Goal: Task Accomplishment & Management: Manage account settings

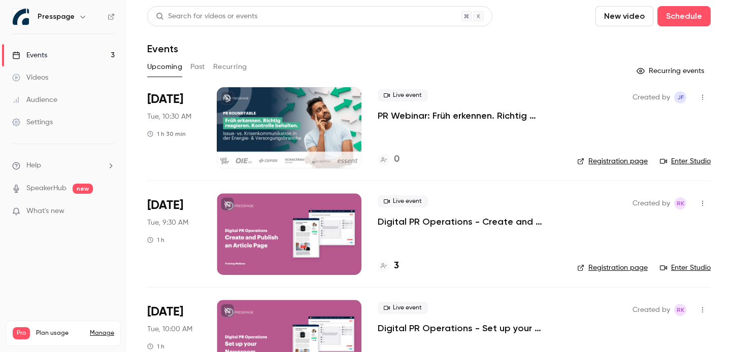
click at [290, 137] on div at bounding box center [289, 127] width 145 height 81
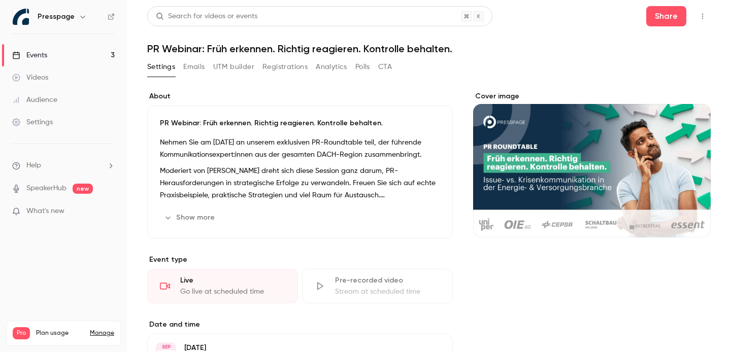
click at [198, 71] on button "Emails" at bounding box center [193, 67] width 21 height 16
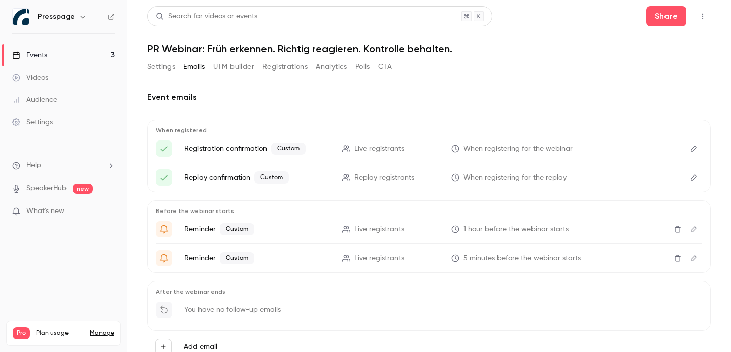
click at [246, 150] on p "Registration confirmation Custom" at bounding box center [257, 149] width 146 height 12
click at [695, 150] on icon "Edit" at bounding box center [694, 148] width 8 height 7
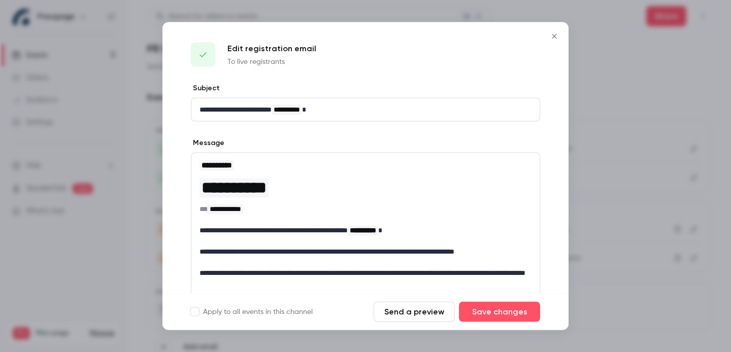
scroll to position [103, 0]
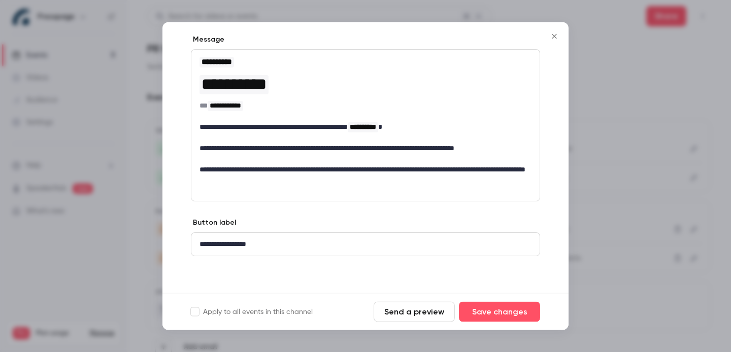
click at [253, 246] on p "**********" at bounding box center [366, 245] width 332 height 11
click at [408, 313] on button "Send a preview" at bounding box center [414, 312] width 81 height 20
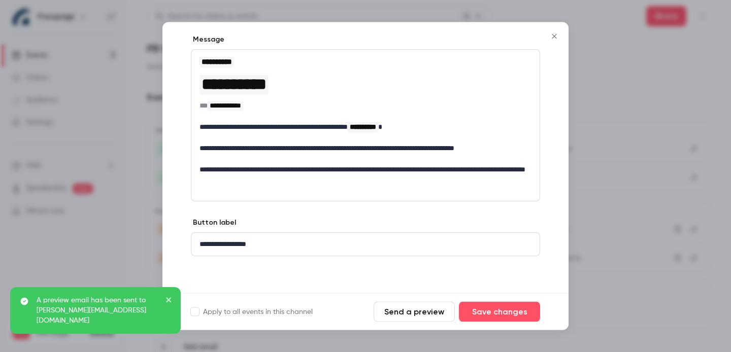
click at [586, 208] on div at bounding box center [365, 176] width 731 height 352
